Goal: Information Seeking & Learning: Learn about a topic

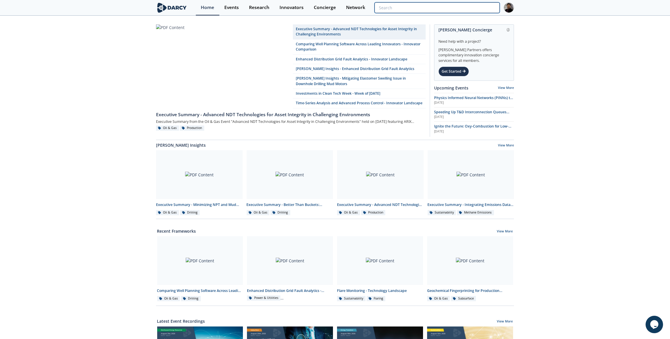
click at [472, 7] on input "search" at bounding box center [436, 7] width 125 height 11
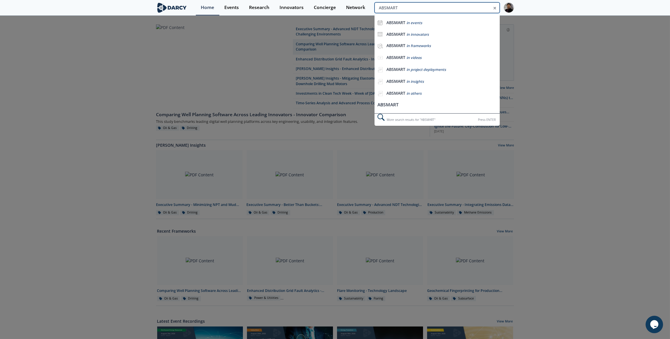
type input "ABSMART"
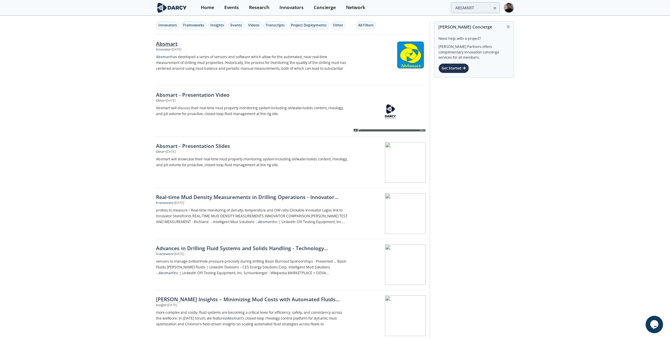
click at [181, 49] on div "• [DATE]" at bounding box center [175, 49] width 11 height 5
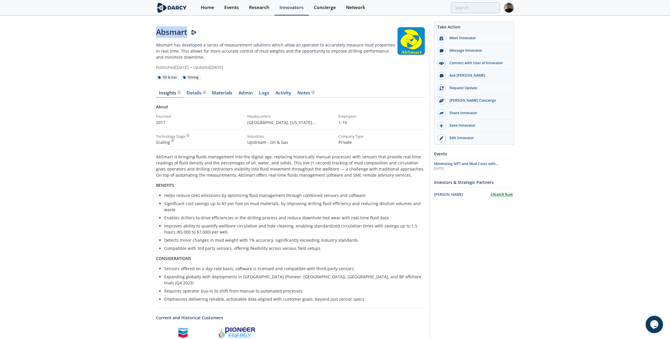
drag, startPoint x: 154, startPoint y: 32, endPoint x: 187, endPoint y: 31, distance: 32.8
click at [187, 31] on div "Absmart Absmart has developed a series of measurement solutions which allow an …" at bounding box center [335, 242] width 670 height 453
drag, startPoint x: 187, startPoint y: 31, endPoint x: 157, endPoint y: 37, distance: 31.0
click at [157, 37] on div "Absmart" at bounding box center [276, 31] width 240 height 11
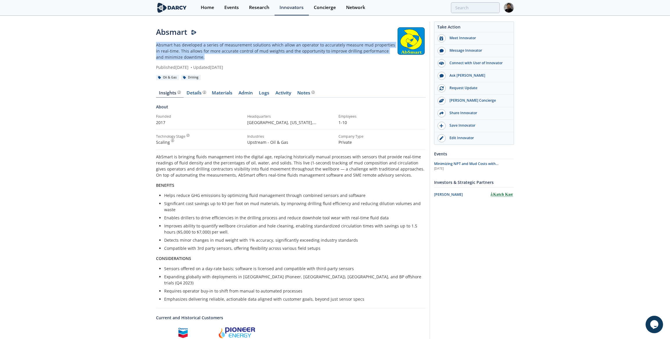
drag, startPoint x: 154, startPoint y: 43, endPoint x: 205, endPoint y: 57, distance: 52.7
click at [205, 57] on div "Absmart [PERSON_NAME] Presenter Absmart has developed a series of measurement s…" at bounding box center [335, 242] width 670 height 453
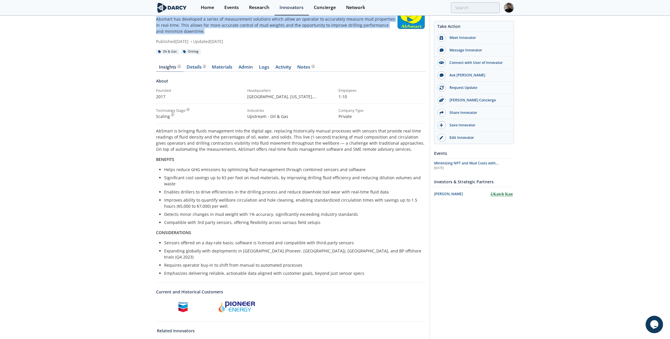
scroll to position [26, 0]
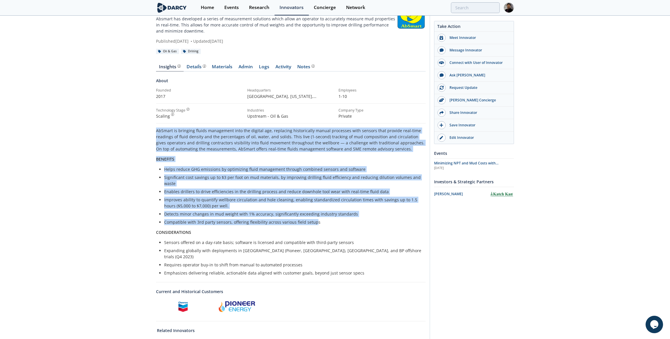
drag, startPoint x: 157, startPoint y: 128, endPoint x: 312, endPoint y: 221, distance: 181.0
click at [312, 221] on div "AbSmart is bringing fluids management into the digital age, replacing historica…" at bounding box center [290, 201] width 269 height 148
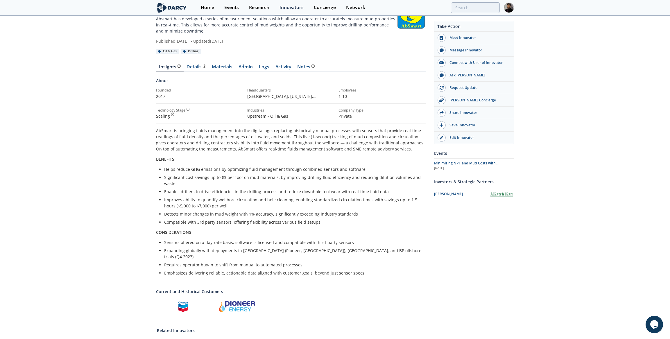
drag, startPoint x: 312, startPoint y: 221, endPoint x: 323, endPoint y: 219, distance: 11.1
click at [323, 219] on li "Compatible with 3rd party sensors, offering flexibility across various field se…" at bounding box center [292, 222] width 257 height 6
click at [193, 64] on div "Details" at bounding box center [196, 66] width 19 height 5
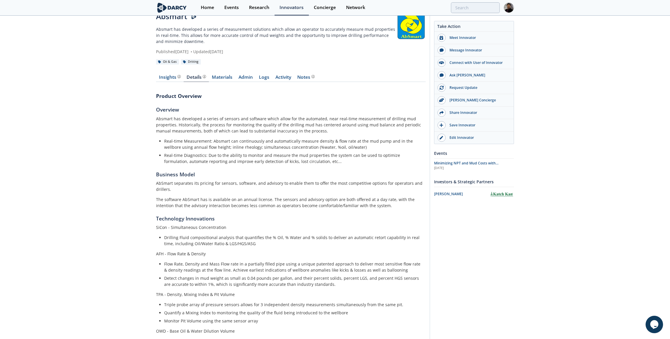
scroll to position [15, 0]
